Goal: Task Accomplishment & Management: Manage account settings

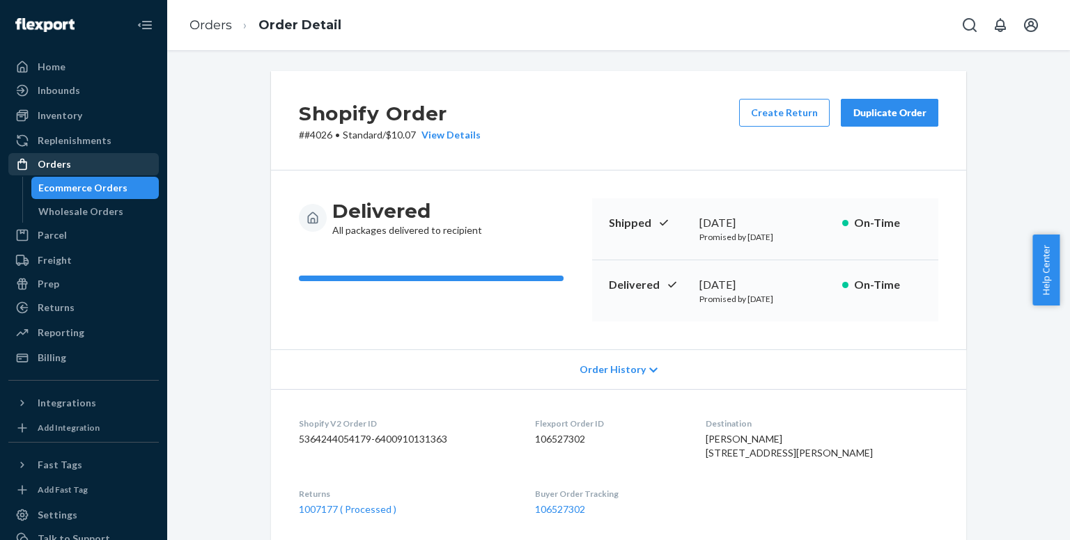
click at [86, 162] on div "Orders" at bounding box center [84, 165] width 148 height 20
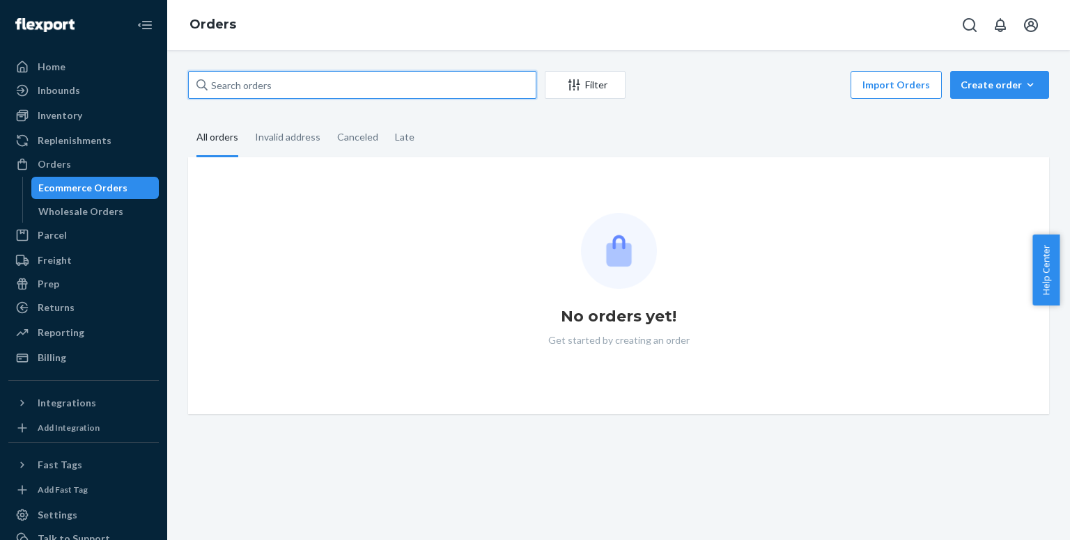
click at [380, 85] on input "text" at bounding box center [362, 85] width 348 height 28
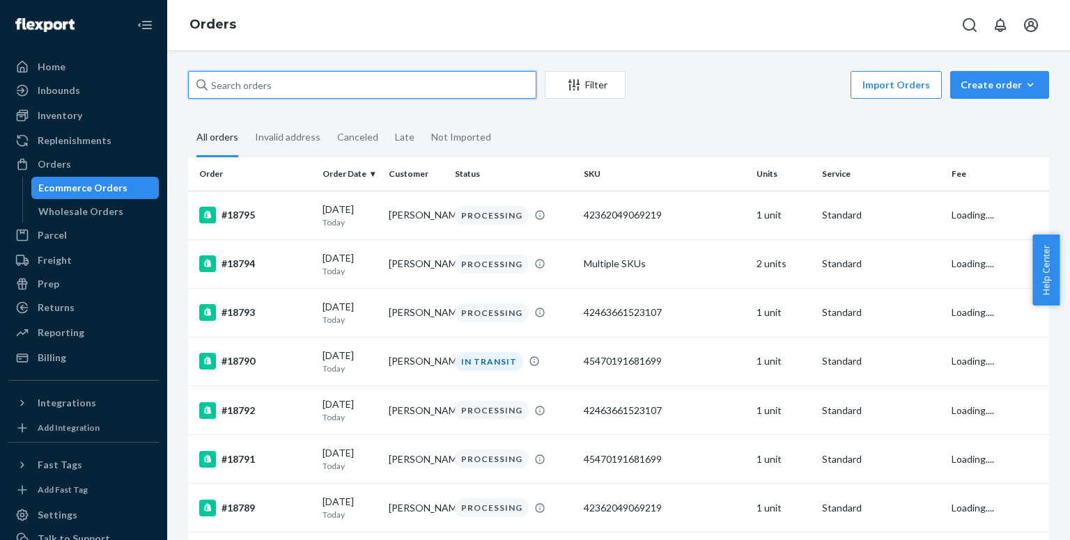
paste input "[PERSON_NAME]"
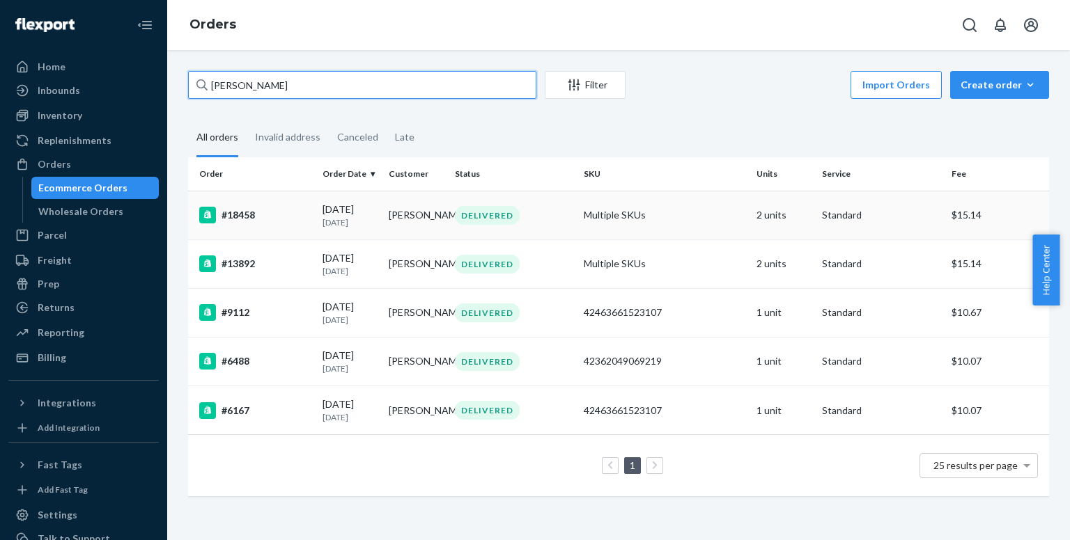
type input "[PERSON_NAME]"
click at [268, 221] on div "#18458" at bounding box center [255, 215] width 112 height 17
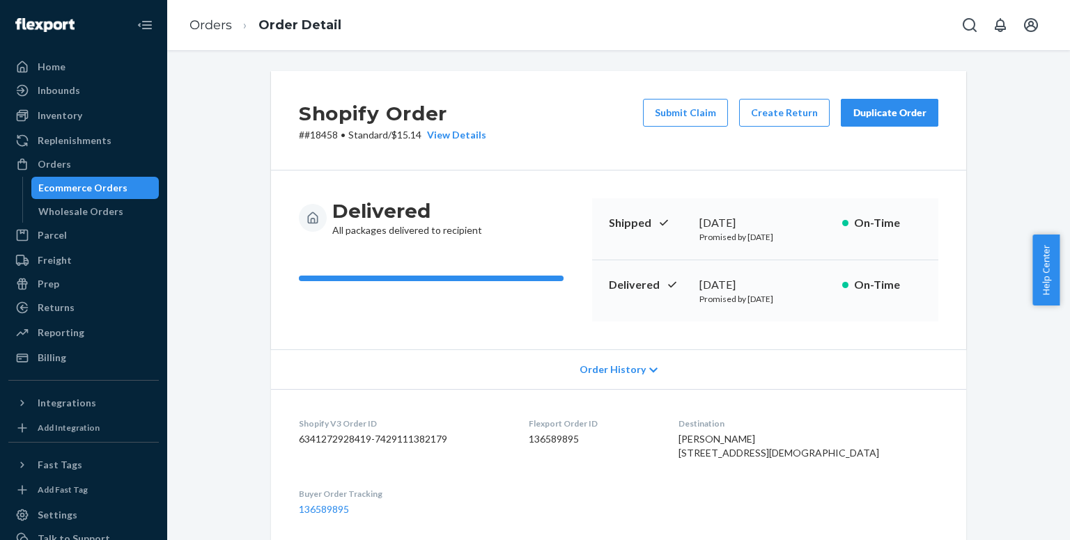
click at [905, 389] on dl "Shopify V3 Order ID 6341272928419-7429111382179 Flexport Order ID 136589895 Des…" at bounding box center [618, 466] width 695 height 155
click at [875, 111] on div "Duplicate Order" at bounding box center [890, 113] width 74 height 14
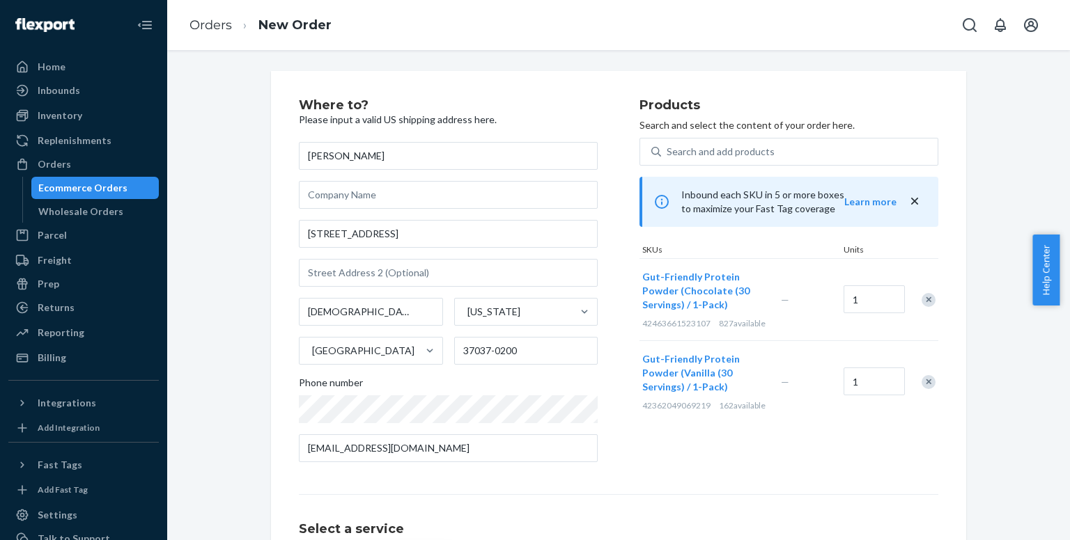
click at [928, 389] on div "Remove Item" at bounding box center [928, 382] width 14 height 14
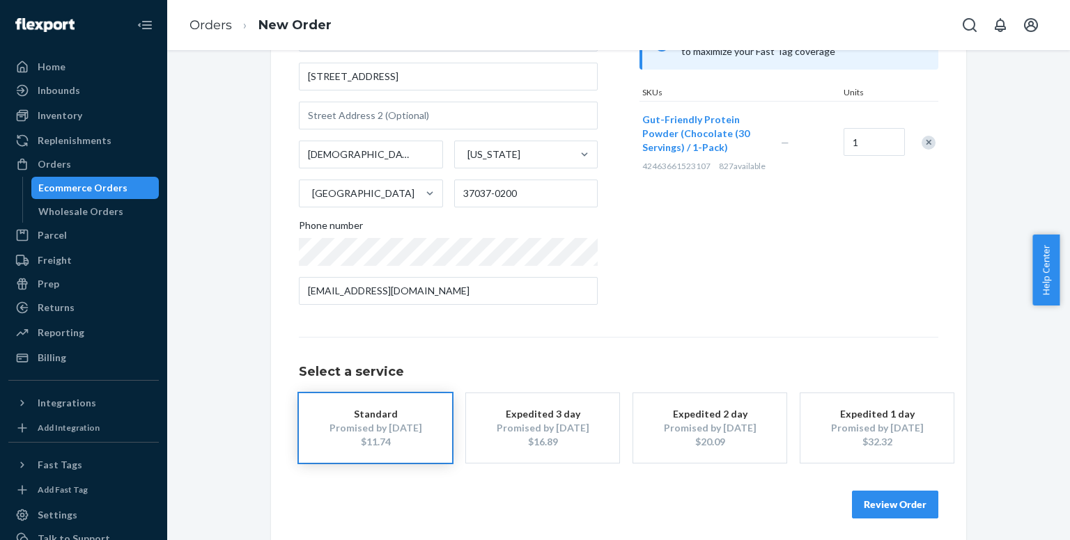
scroll to position [163, 0]
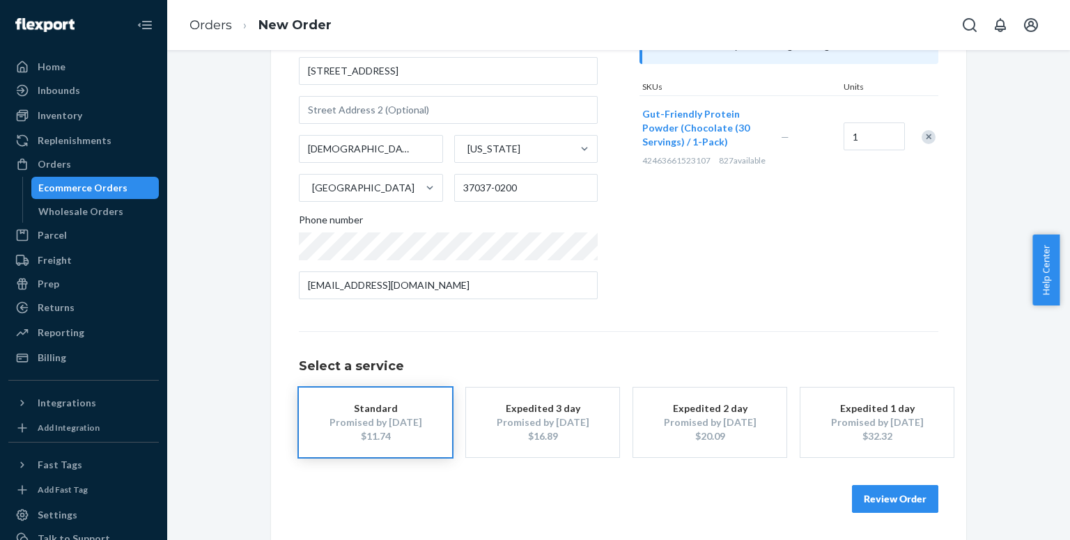
click at [577, 433] on div "$16.89" at bounding box center [542, 437] width 111 height 14
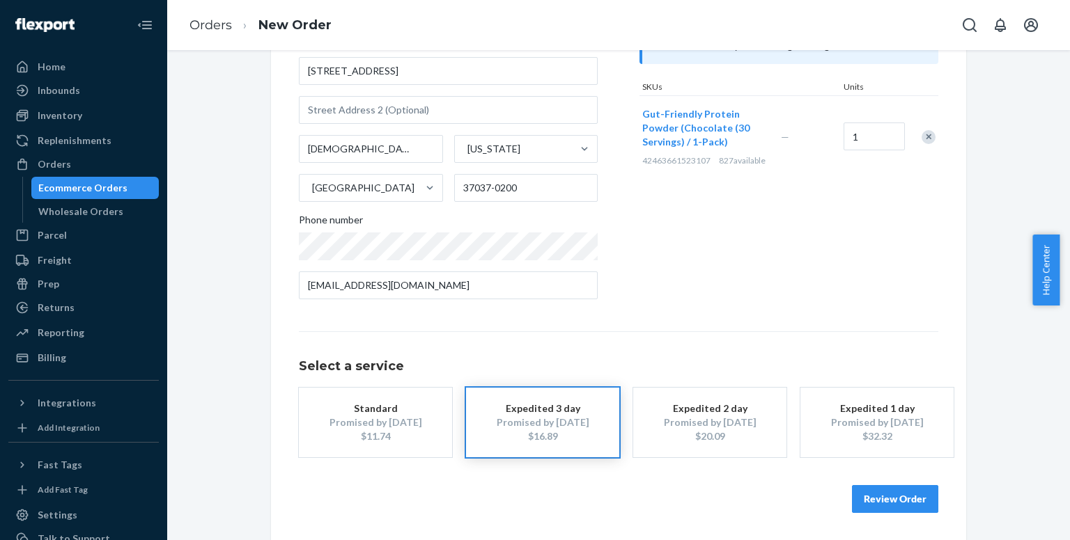
click at [869, 503] on button "Review Order" at bounding box center [895, 499] width 86 height 28
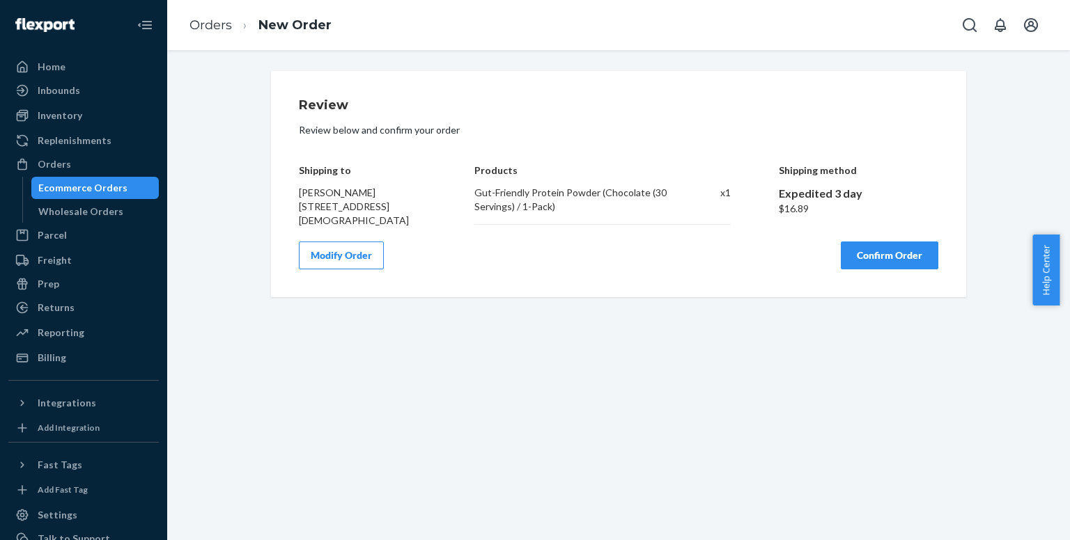
click at [875, 257] on button "Confirm Order" at bounding box center [890, 256] width 98 height 28
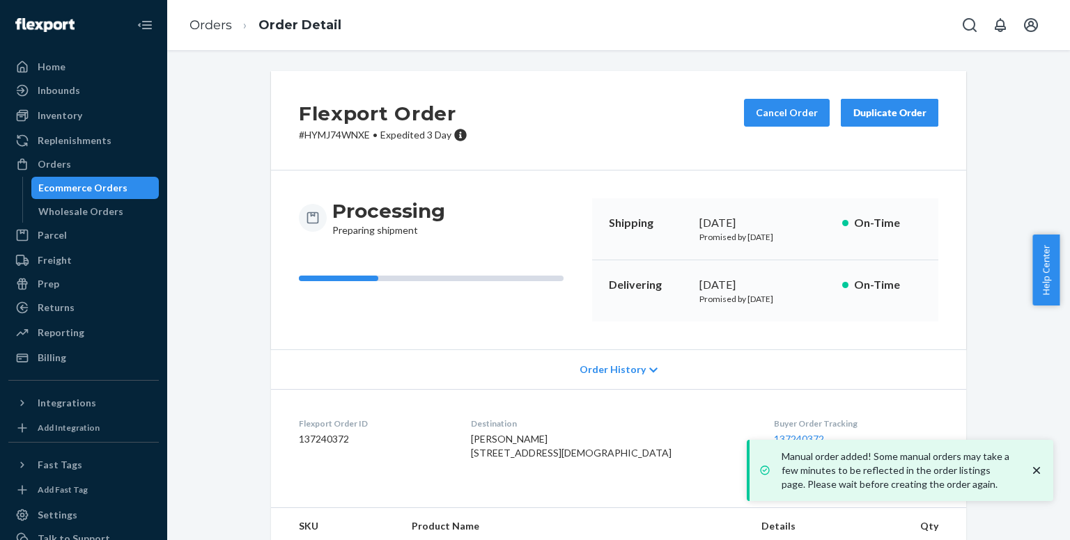
click at [1039, 472] on icon "close toast" at bounding box center [1036, 471] width 14 height 14
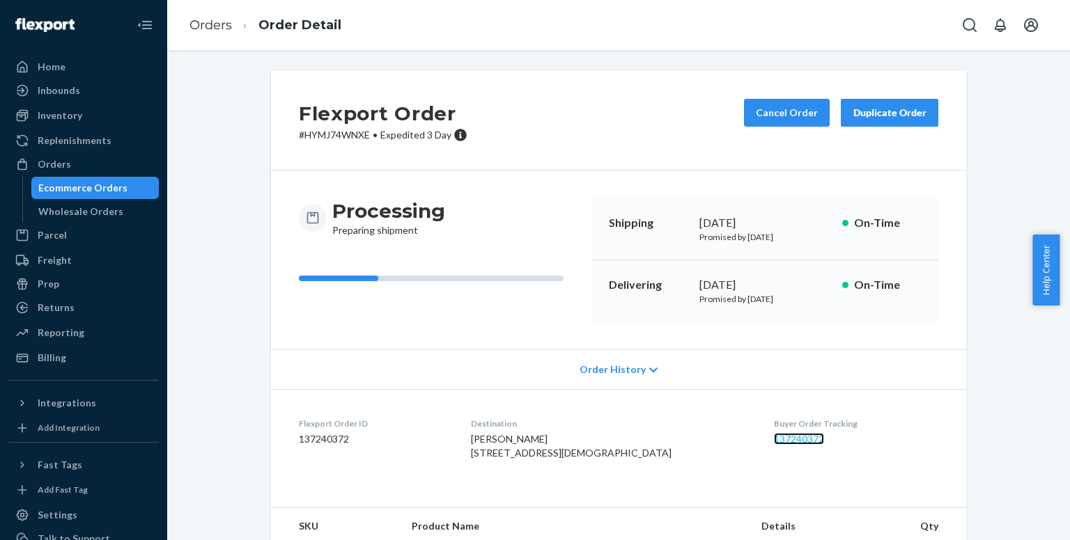
click at [774, 439] on link "137240372" at bounding box center [799, 439] width 50 height 12
drag, startPoint x: 67, startPoint y: 165, endPoint x: 406, endPoint y: 208, distance: 341.9
click at [67, 165] on div "Orders" at bounding box center [54, 164] width 33 height 14
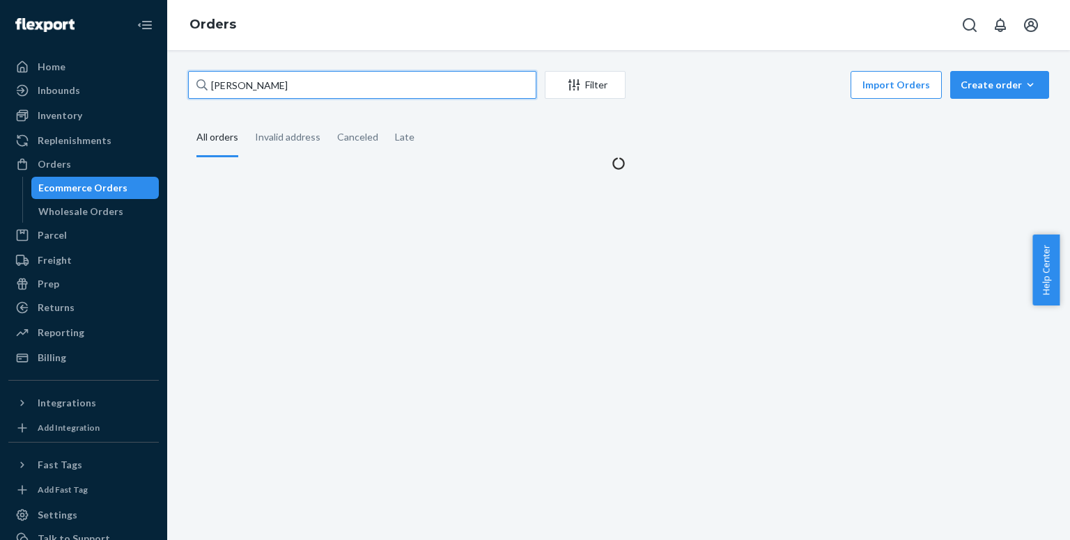
click at [322, 84] on input "[PERSON_NAME]" at bounding box center [362, 85] width 348 height 28
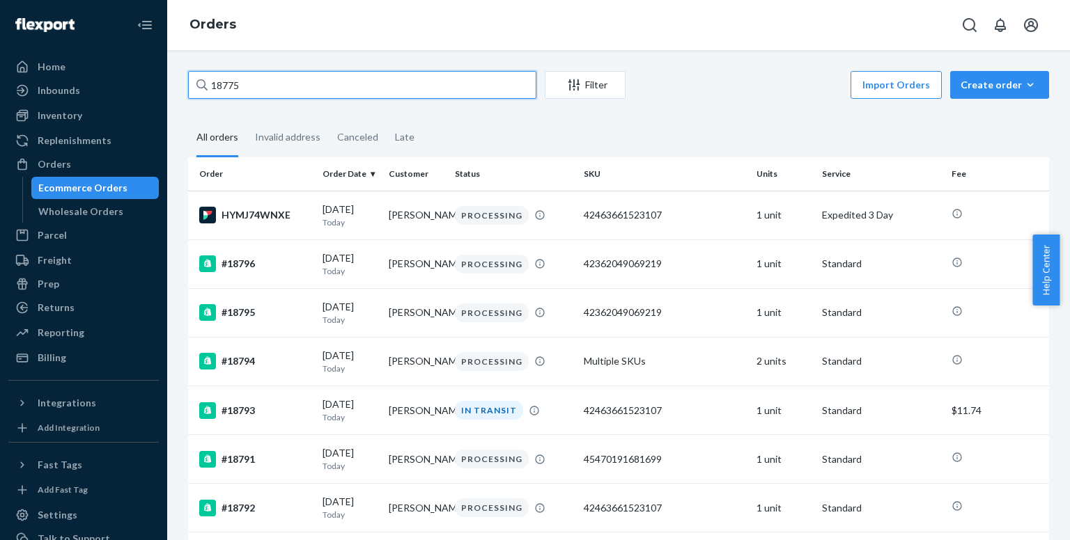
click at [286, 85] on input "18775" at bounding box center [362, 85] width 348 height 28
paste input "[PERSON_NAME]"
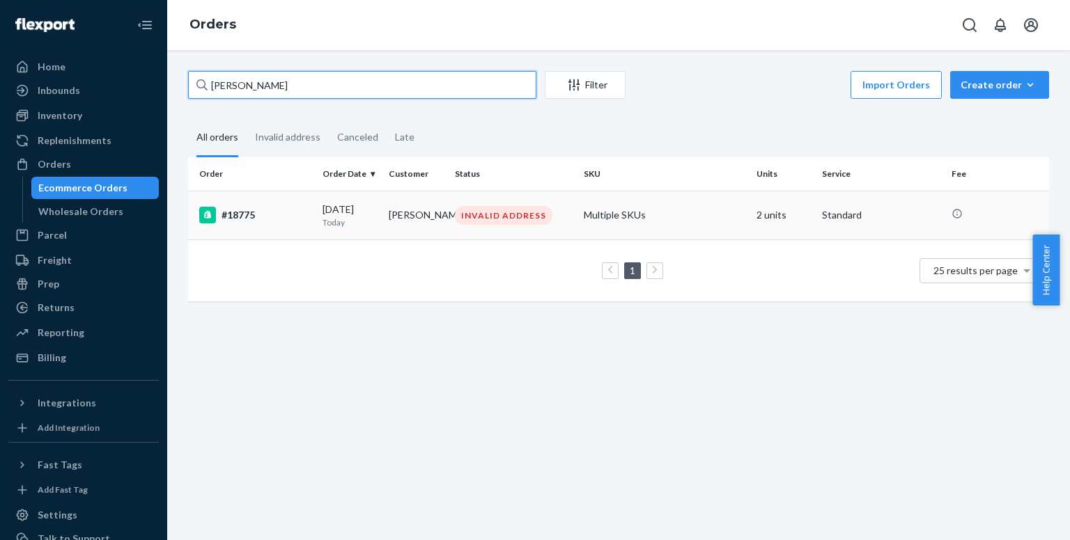
type input "[PERSON_NAME]"
drag, startPoint x: 265, startPoint y: 219, endPoint x: 358, endPoint y: 244, distance: 96.5
click at [264, 219] on div "#18775" at bounding box center [255, 215] width 112 height 17
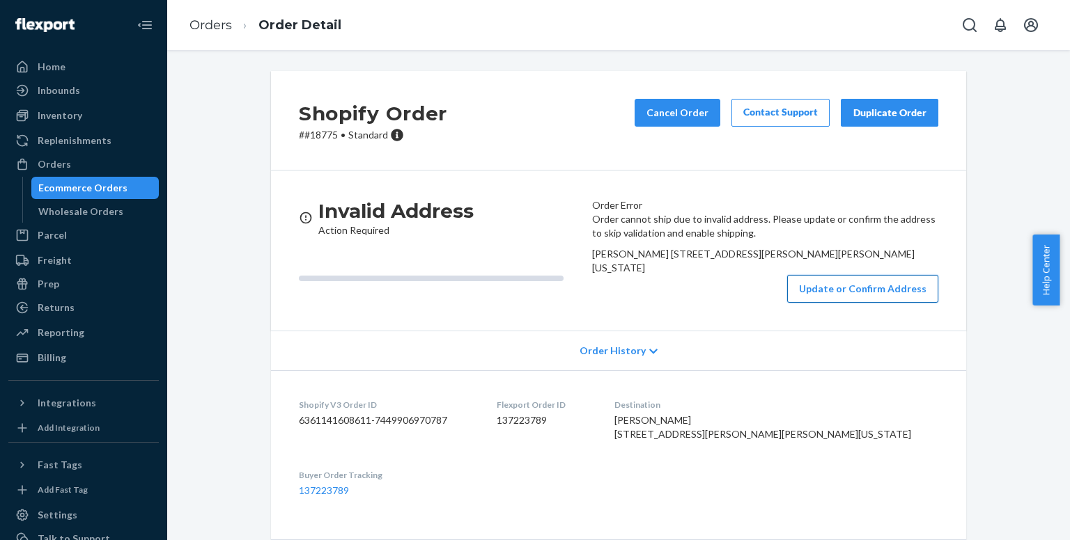
click at [802, 303] on button "Update or Confirm Address" at bounding box center [862, 289] width 151 height 28
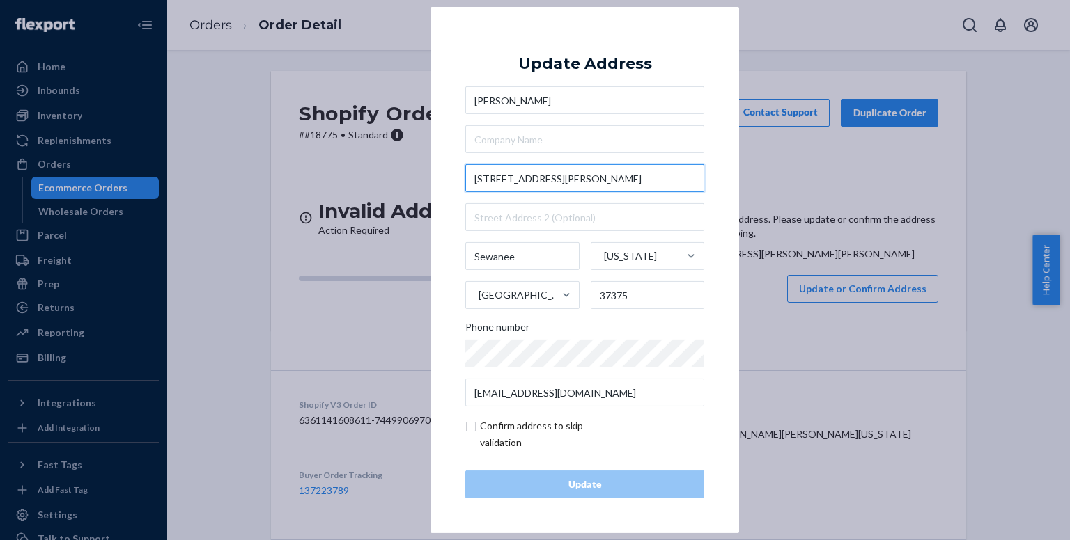
click at [602, 180] on input "[STREET_ADDRESS][PERSON_NAME]" at bounding box center [584, 178] width 239 height 28
drag, startPoint x: 564, startPoint y: 178, endPoint x: 592, endPoint y: 181, distance: 28.0
click at [592, 181] on input "[STREET_ADDRESS][PERSON_NAME]" at bounding box center [584, 178] width 239 height 28
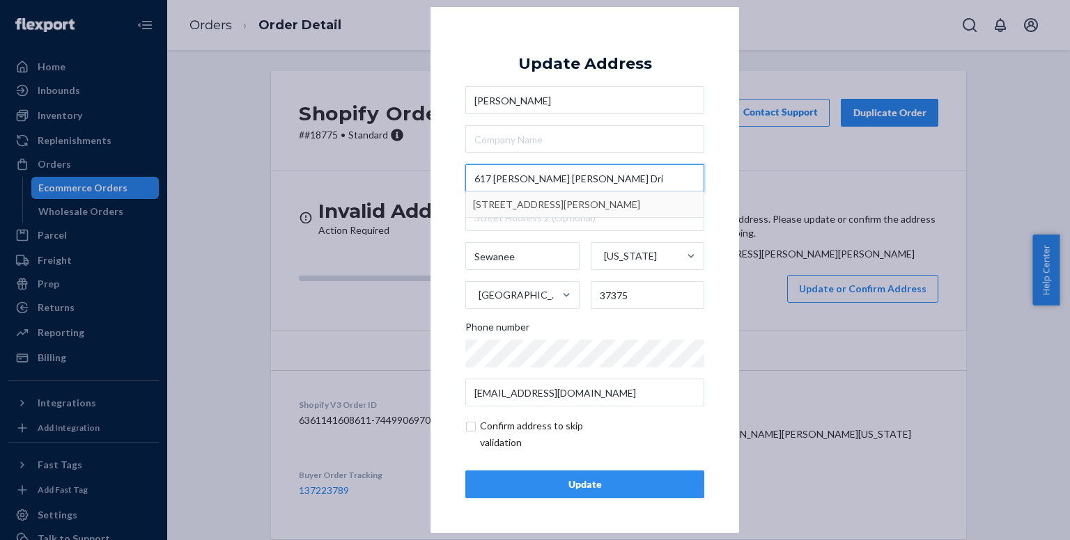
type input "617 [PERSON_NAME] [PERSON_NAME] Dri"
click at [577, 488] on div "Update" at bounding box center [584, 485] width 215 height 14
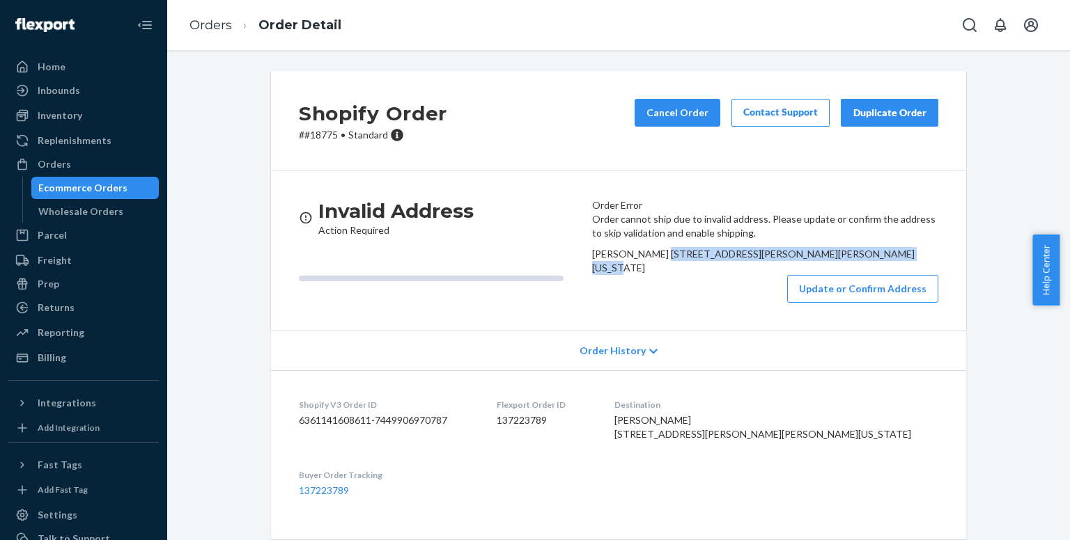
drag, startPoint x: 600, startPoint y: 305, endPoint x: 727, endPoint y: 324, distance: 128.2
click at [727, 275] on div "[PERSON_NAME] [STREET_ADDRESS][PERSON_NAME][PERSON_NAME][US_STATE]" at bounding box center [765, 261] width 346 height 28
copy span "[STREET_ADDRESS][PERSON_NAME][US_STATE]"
click at [844, 303] on button "Update or Confirm Address" at bounding box center [862, 289] width 151 height 28
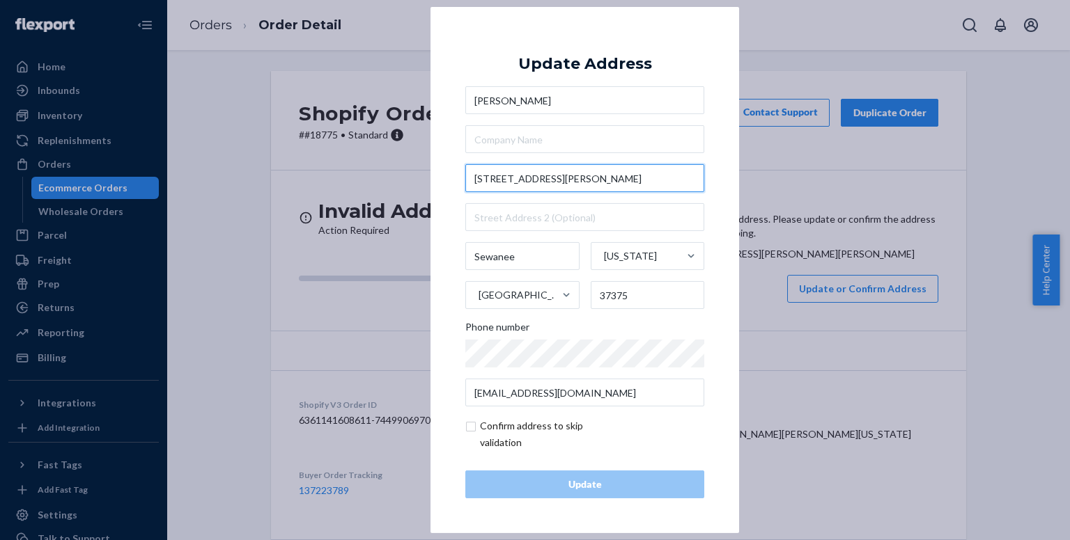
drag, startPoint x: 490, startPoint y: 178, endPoint x: 465, endPoint y: 175, distance: 24.5
click at [465, 175] on input "[STREET_ADDRESS][PERSON_NAME]" at bounding box center [584, 178] width 239 height 28
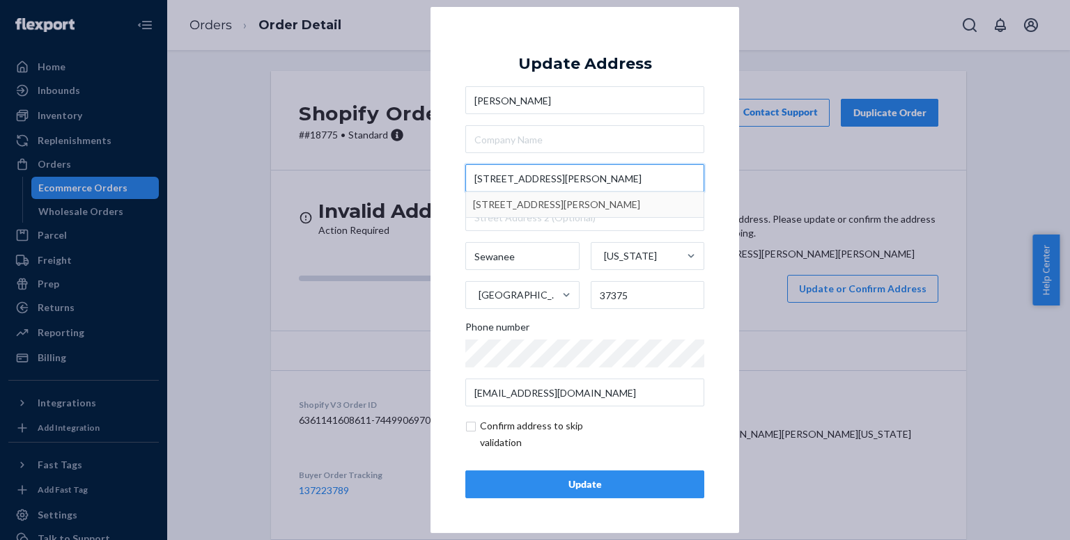
type input "[STREET_ADDRESS][PERSON_NAME]"
click at [623, 485] on div "Update" at bounding box center [584, 485] width 215 height 14
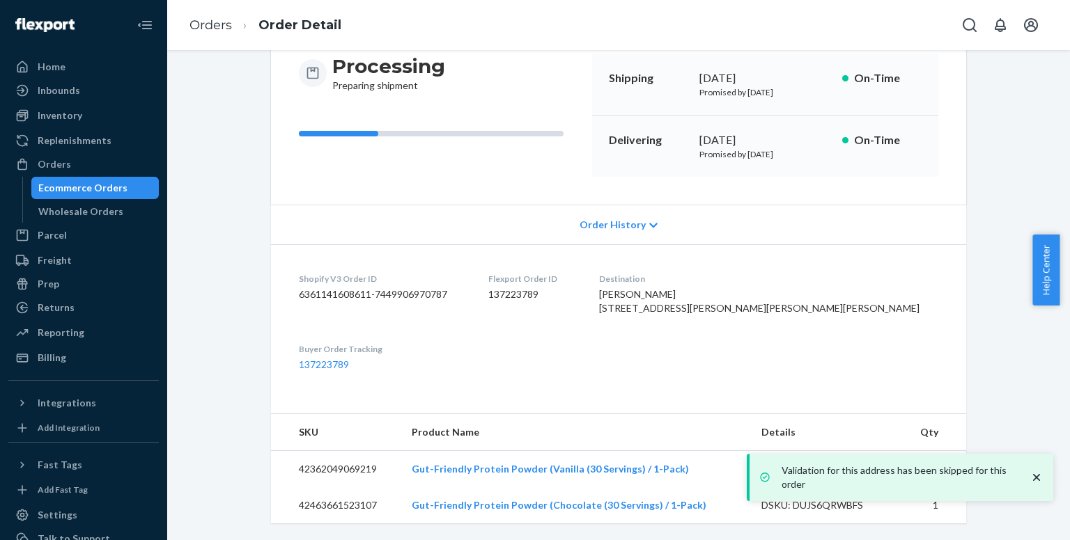
scroll to position [172, 0]
